Goal: Task Accomplishment & Management: Manage account settings

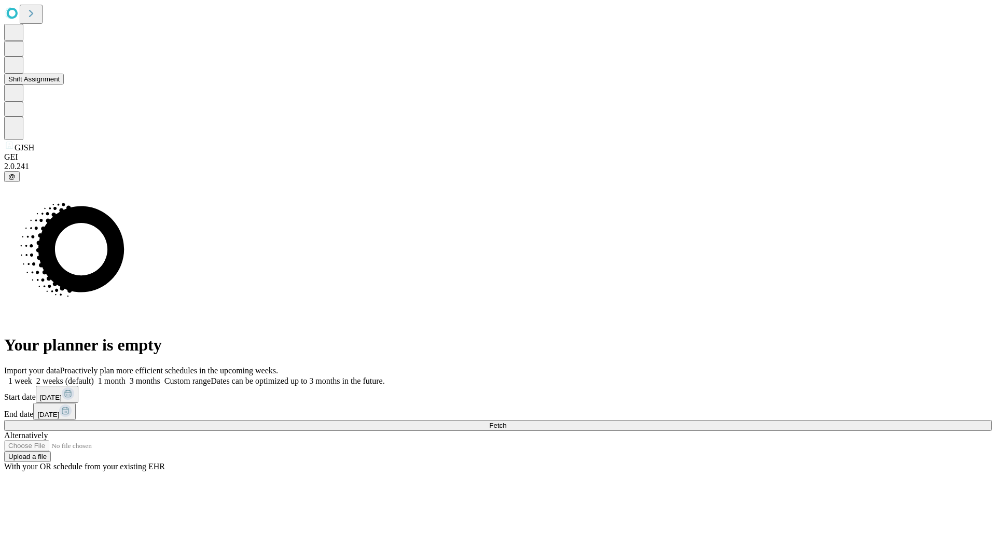
click at [64, 85] on button "Shift Assignment" at bounding box center [34, 79] width 60 height 11
